Goal: Obtain resource: Download file/media

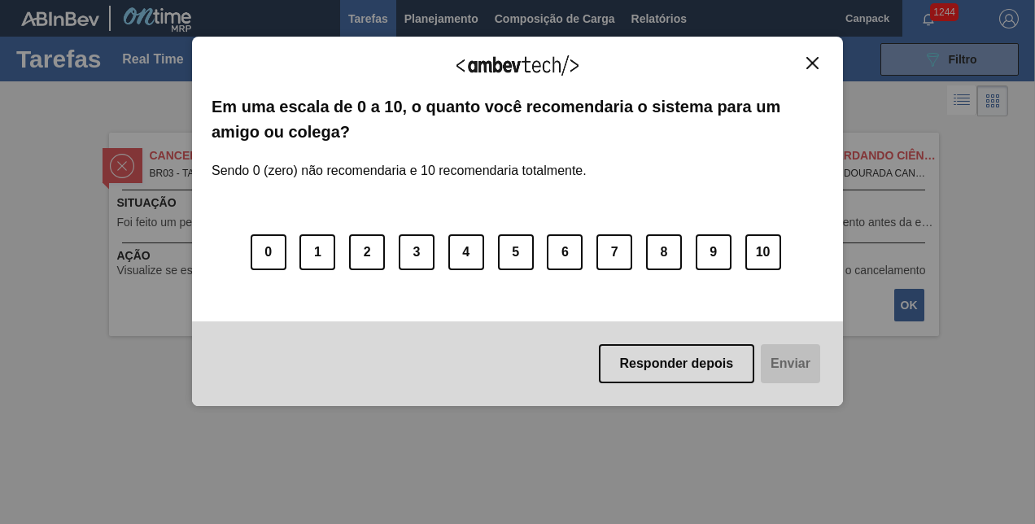
click at [813, 62] on img "Close" at bounding box center [812, 63] width 12 height 12
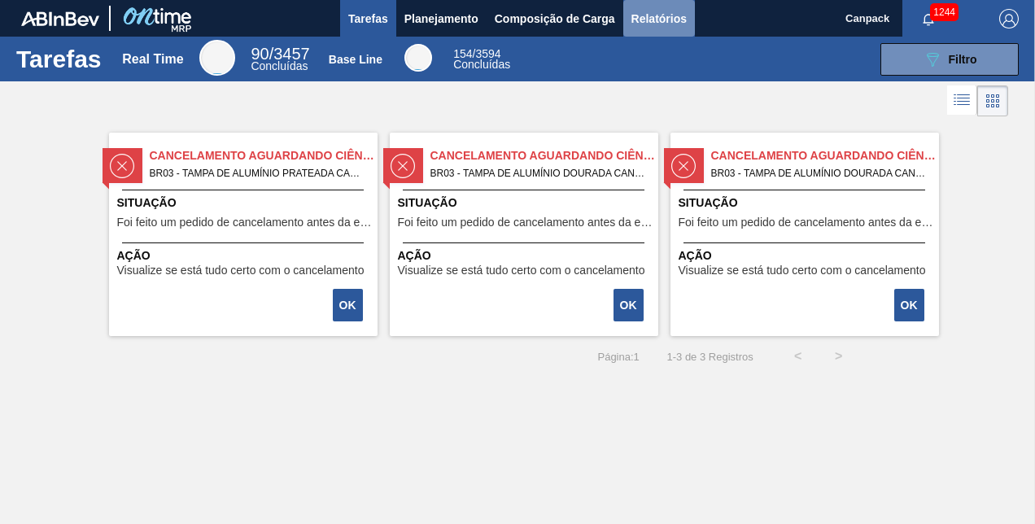
click at [638, 19] on span "Relatórios" at bounding box center [658, 19] width 55 height 20
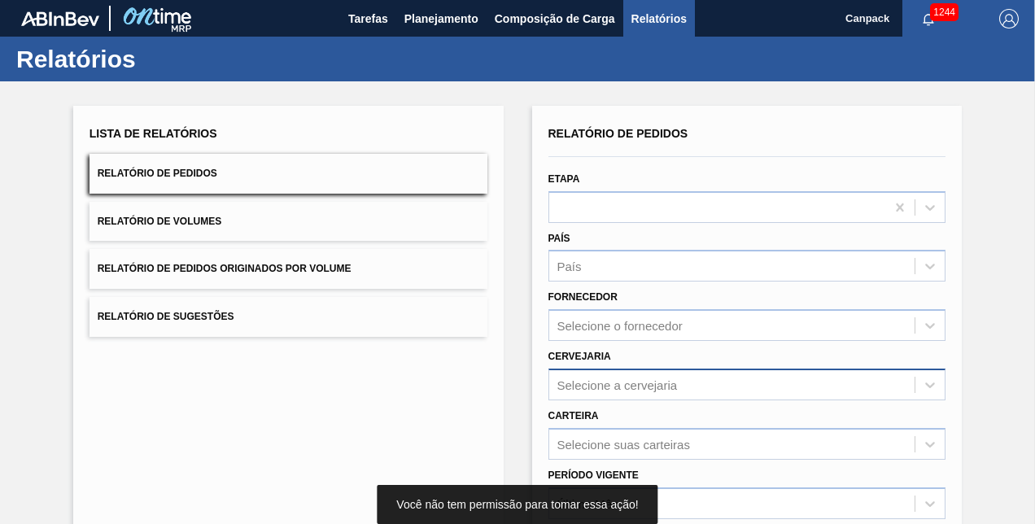
scroll to position [228, 0]
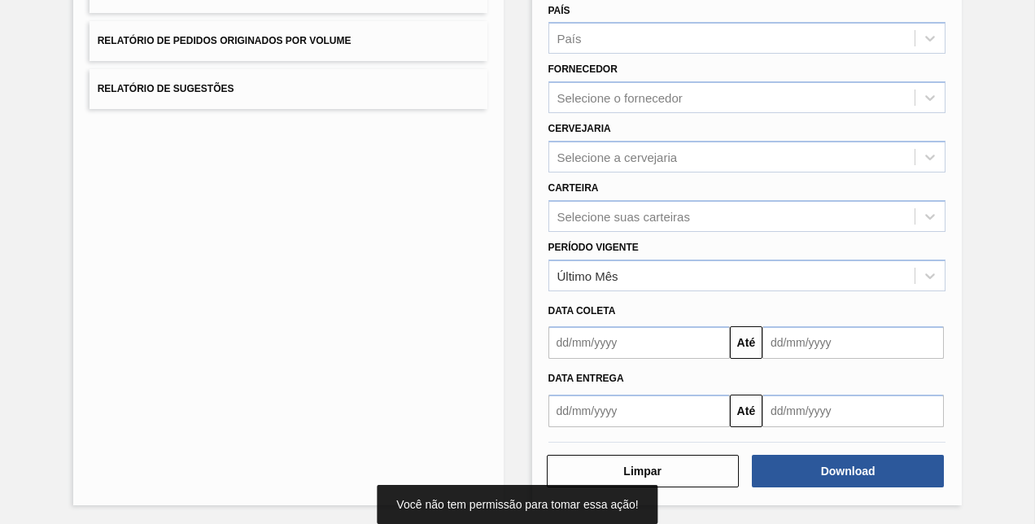
click at [623, 346] on input "text" at bounding box center [638, 342] width 181 height 33
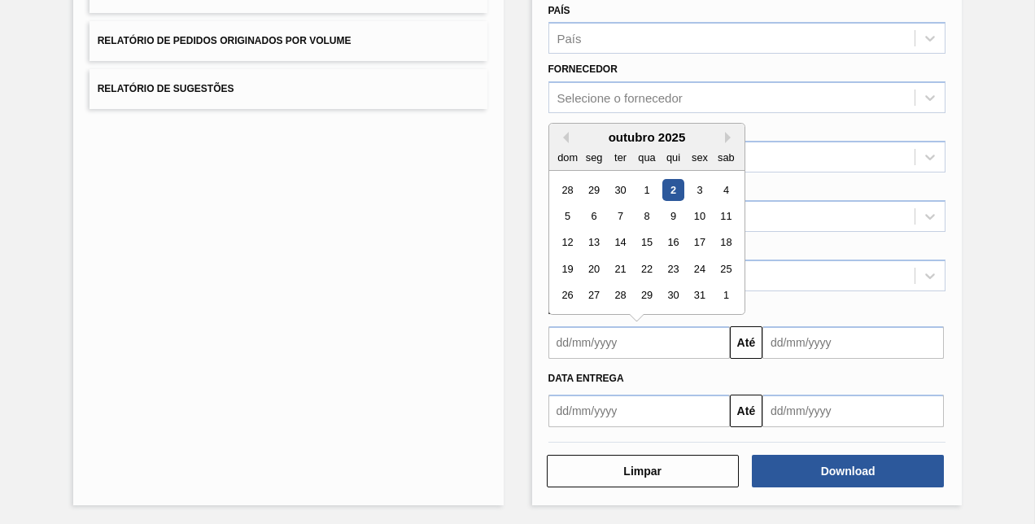
click at [670, 193] on div "2" at bounding box center [672, 190] width 22 height 22
type input "[DATE]"
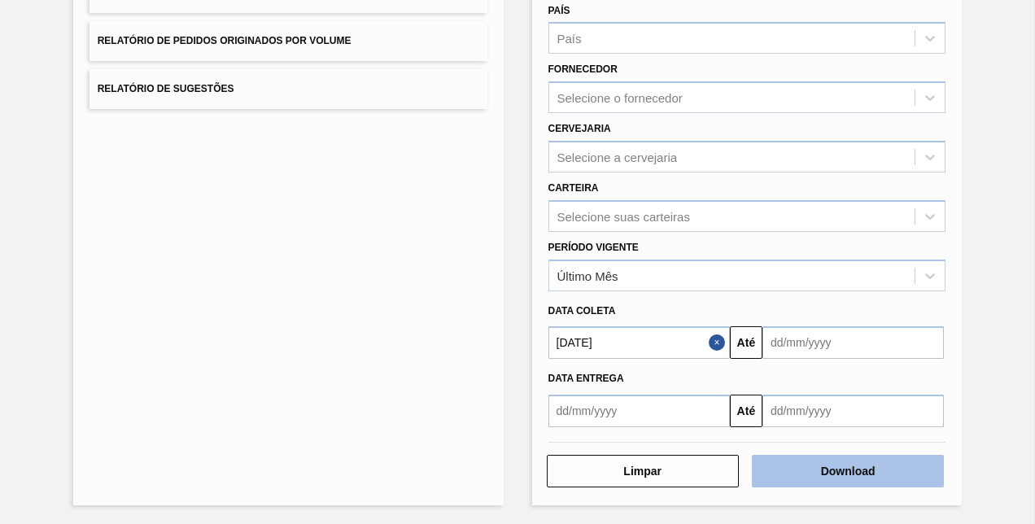
click at [830, 476] on button "Download" at bounding box center [847, 471] width 192 height 33
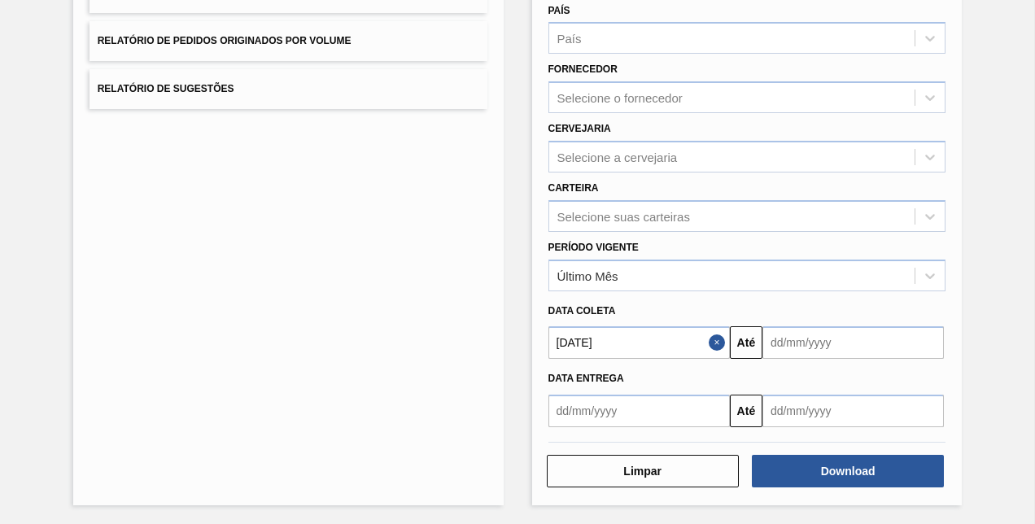
scroll to position [0, 0]
